Goal: Task Accomplishment & Management: Use online tool/utility

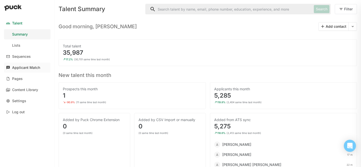
click at [30, 68] on div "Applicant Match" at bounding box center [26, 68] width 28 height 4
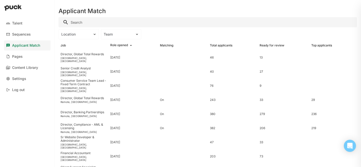
click at [83, 23] on input "Search" at bounding box center [208, 22] width 298 height 10
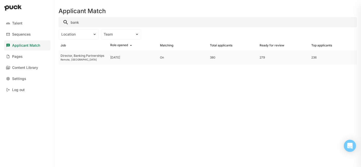
type input "bank"
click at [83, 55] on div "Director, Banking Partnerships" at bounding box center [84, 56] width 46 height 4
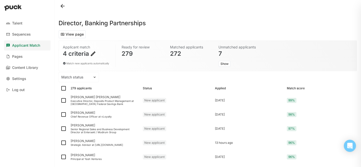
click at [97, 57] on div "Applicant match 4 criteria Match new applicants automatically" at bounding box center [86, 55] width 46 height 21
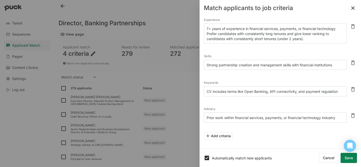
scroll to position [8, 0]
drag, startPoint x: 213, startPoint y: 92, endPoint x: 227, endPoint y: 92, distance: 14.1
click at [227, 92] on textarea "CV includes terms like Open Banking, API connectivity, and payment regulation" at bounding box center [275, 91] width 143 height 10
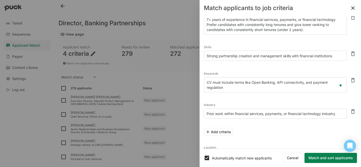
scroll to position [0, 0]
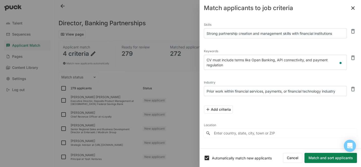
type textarea "CV must include terms like Open Banking, API connectivity, and payment regulati…"
click at [232, 133] on input "Enter country, state, city, town or ZIP" at bounding box center [280, 133] width 153 height 9
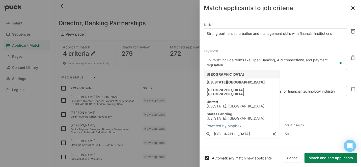
click at [227, 75] on div "[GEOGRAPHIC_DATA]" at bounding box center [226, 74] width 38 height 4
type input "[GEOGRAPHIC_DATA]"
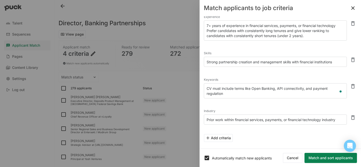
click at [336, 61] on textarea "Strong partnership creation and management skills with financial institutions" at bounding box center [275, 62] width 143 height 10
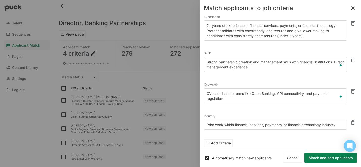
type textarea "Strong partnership creation and management skills with financial institutions. …"
click at [323, 158] on button "Match and sort applicants" at bounding box center [330, 158] width 52 height 10
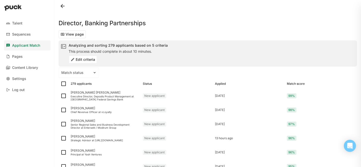
click at [83, 60] on button "Edit criteria" at bounding box center [83, 59] width 28 height 8
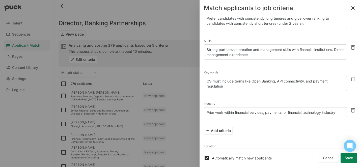
click at [338, 113] on textarea "Prior work within financial services, payments, or financial technology industry" at bounding box center [275, 112] width 143 height 10
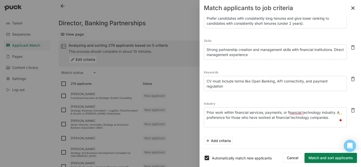
type textarea "Prior work within financial services, payments, or financial technology industr…"
click at [324, 158] on button "Match and sort applicants" at bounding box center [330, 158] width 52 height 10
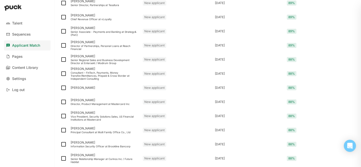
scroll to position [661, 0]
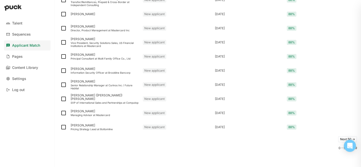
click at [343, 139] on button "Next 50 ->" at bounding box center [347, 139] width 19 height 6
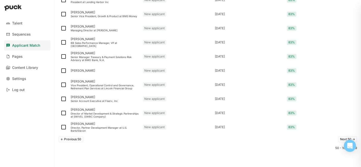
click at [343, 139] on button "Next 50 ->" at bounding box center [347, 139] width 19 height 6
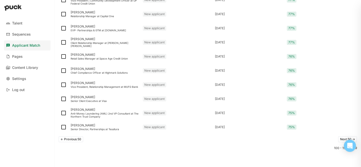
click at [343, 139] on button "Next 50 ->" at bounding box center [347, 139] width 19 height 6
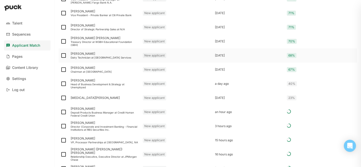
scroll to position [225, 0]
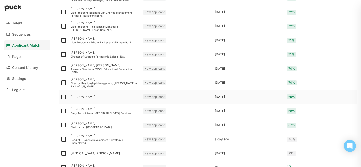
click at [63, 97] on img at bounding box center [64, 97] width 6 height 6
click at [61, 97] on input "checkbox" at bounding box center [60, 97] width 0 height 0
checkbox input "false"
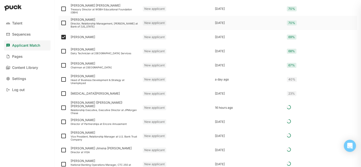
scroll to position [309, 0]
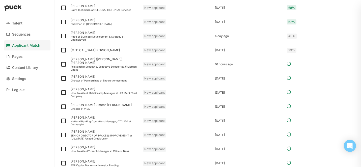
checkbox input "false"
checkbox input "true"
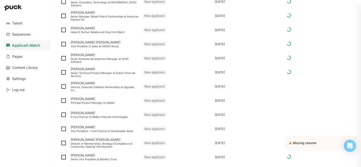
scroll to position [585, 0]
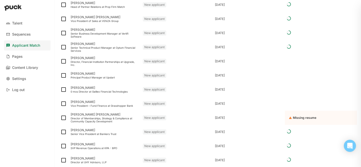
checkbox input "true"
checkbox input "false"
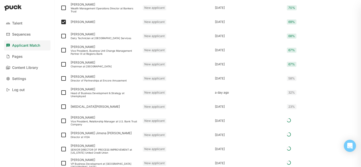
scroll to position [572, 0]
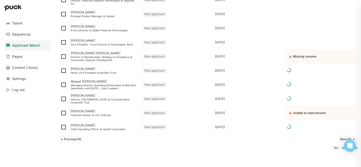
click at [72, 139] on button "<- Previous 50" at bounding box center [71, 139] width 25 height 6
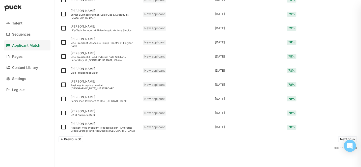
click at [71, 139] on button "<- Previous 50" at bounding box center [71, 139] width 25 height 6
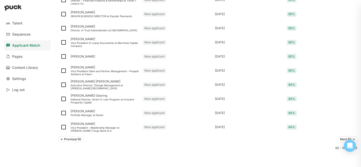
click at [71, 139] on button "<- Previous 50" at bounding box center [71, 139] width 25 height 6
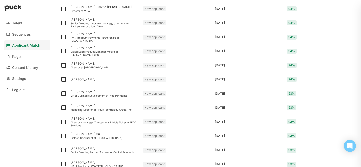
scroll to position [0, 0]
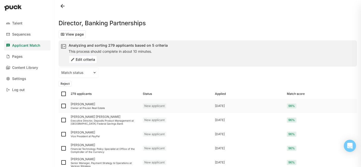
click at [83, 104] on div "[PERSON_NAME]" at bounding box center [105, 104] width 68 height 4
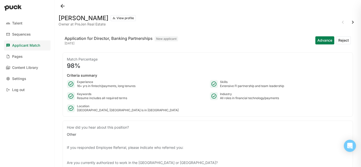
click at [342, 42] on button "Reject" at bounding box center [343, 40] width 15 height 8
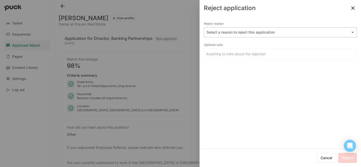
click at [236, 32] on div at bounding box center [277, 32] width 141 height 5
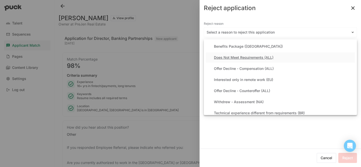
click at [224, 59] on div "Does Not Meet Requirements (ALL)" at bounding box center [244, 57] width 60 height 4
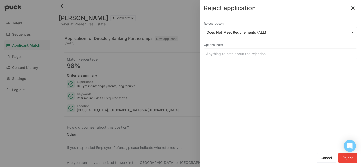
click at [347, 160] on button "Reject" at bounding box center [347, 158] width 19 height 10
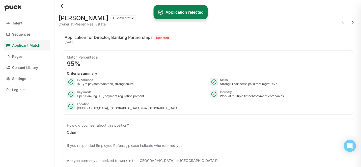
click at [353, 21] on button at bounding box center [353, 22] width 8 height 8
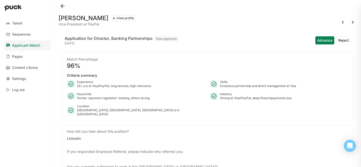
click at [344, 41] on button "Reject" at bounding box center [343, 40] width 15 height 8
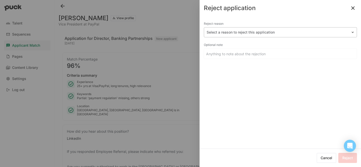
click at [232, 35] on div "Select a reason to reject this application" at bounding box center [277, 32] width 147 height 7
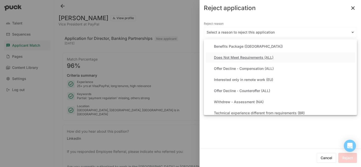
click at [229, 57] on div "Does Not Meet Requirements (ALL)" at bounding box center [244, 57] width 60 height 4
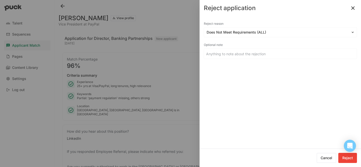
click at [345, 158] on button "Reject" at bounding box center [347, 158] width 19 height 10
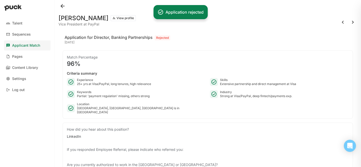
click at [63, 6] on button at bounding box center [63, 6] width 8 height 8
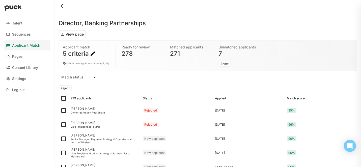
click at [90, 56] on img at bounding box center [93, 54] width 6 height 6
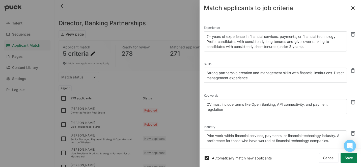
scroll to position [54, 0]
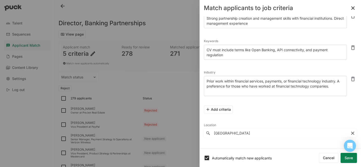
click at [227, 110] on button "Add criteria" at bounding box center [218, 109] width 29 height 8
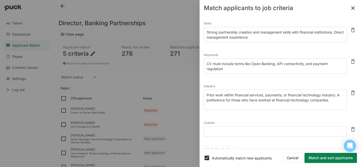
click at [213, 132] on textarea at bounding box center [275, 131] width 143 height 10
click at [211, 131] on textarea "prioritize those who are currently working" at bounding box center [275, 131] width 143 height 10
type textarea "Prioritize those who are currently working"
click at [327, 159] on button "Match and sort applicants" at bounding box center [330, 158] width 52 height 10
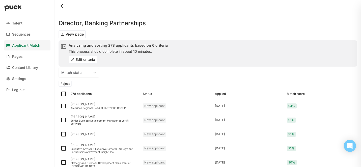
checkbox input "false"
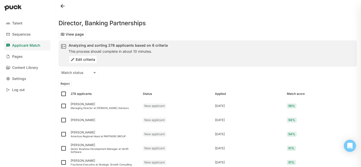
checkbox input "false"
